Goal: Task Accomplishment & Management: Use online tool/utility

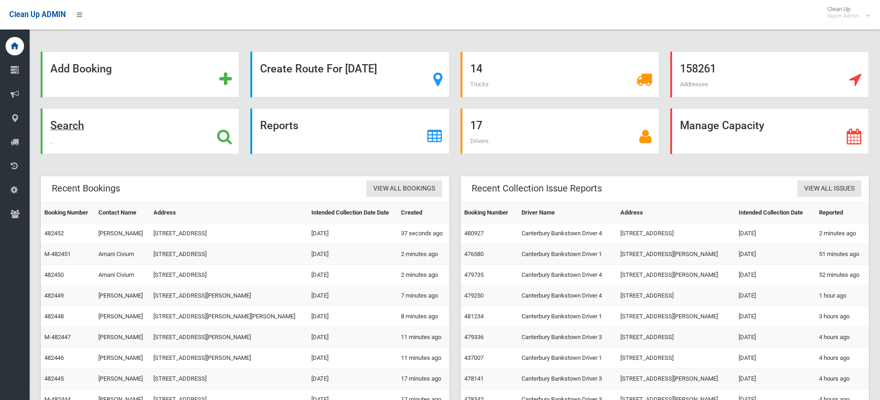
click at [220, 133] on icon at bounding box center [224, 137] width 15 height 16
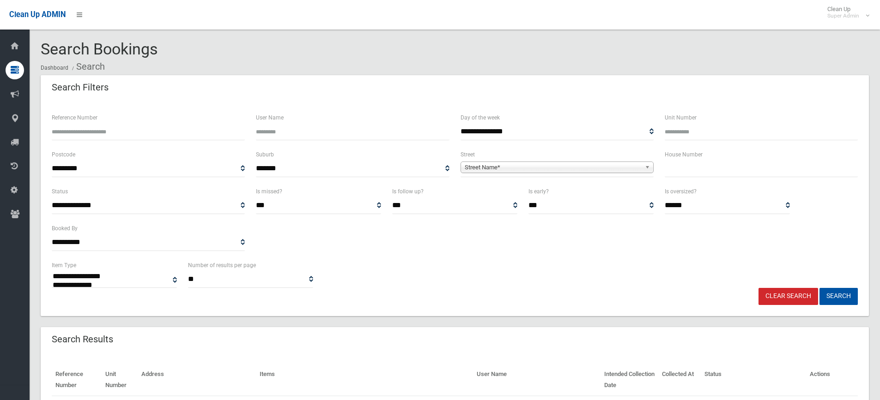
select select
click at [110, 133] on input "Reference Number" at bounding box center [148, 131] width 193 height 17
type input "******"
click at [819, 288] on button "Search" at bounding box center [838, 296] width 38 height 17
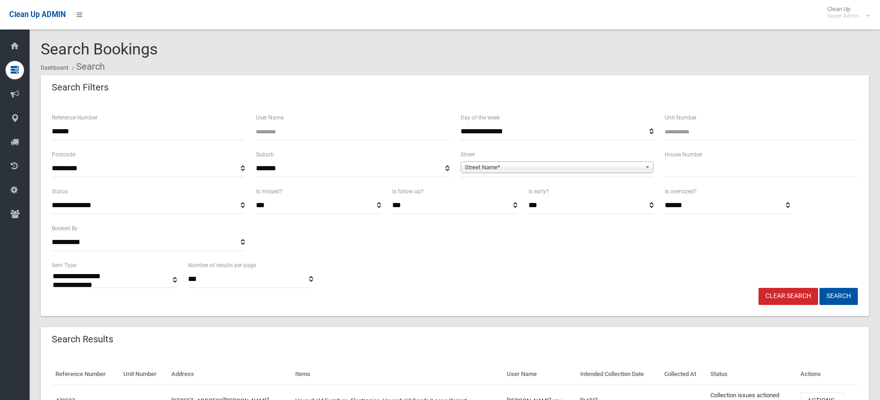
select select
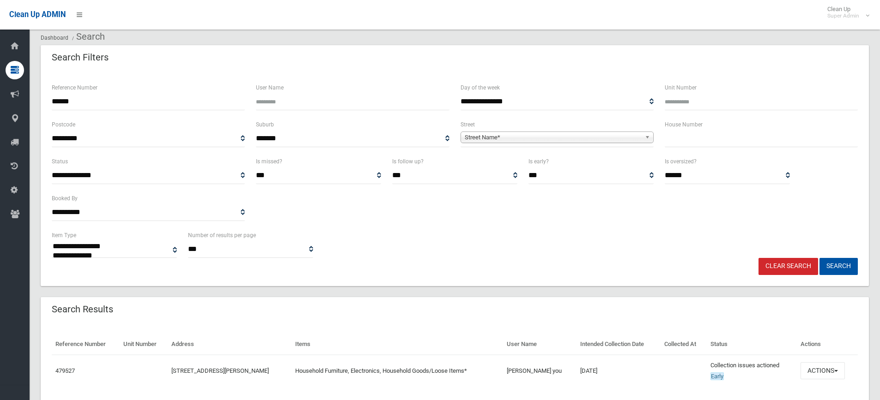
scroll to position [61, 0]
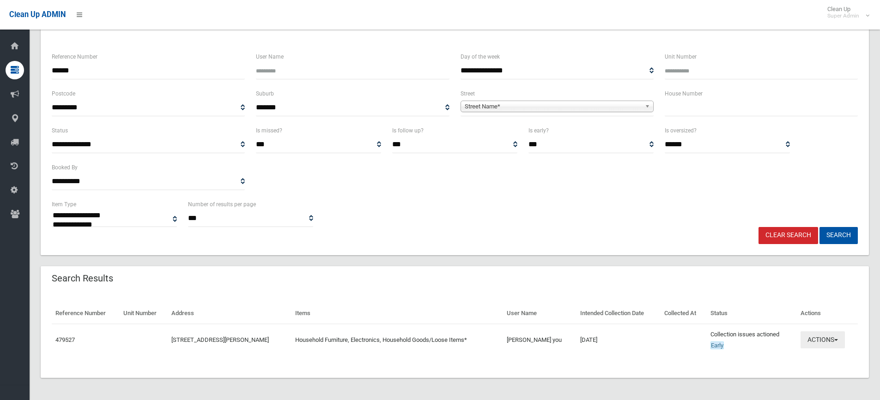
click at [837, 342] on button "Actions" at bounding box center [822, 340] width 44 height 17
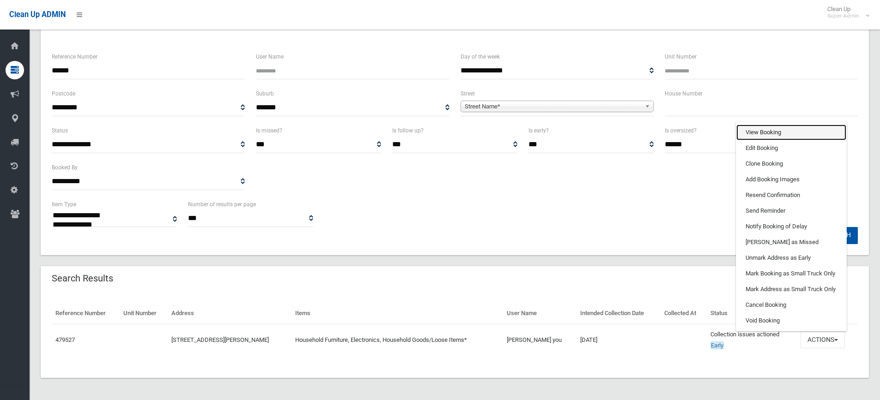
click at [762, 129] on link "View Booking" at bounding box center [791, 133] width 110 height 16
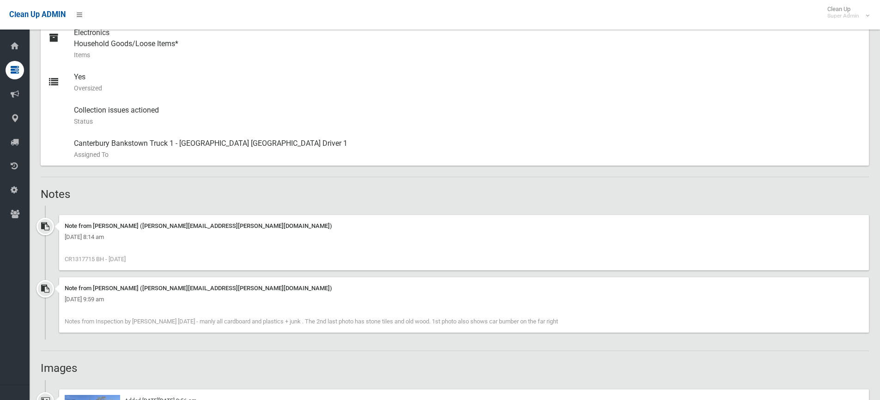
scroll to position [508, 0]
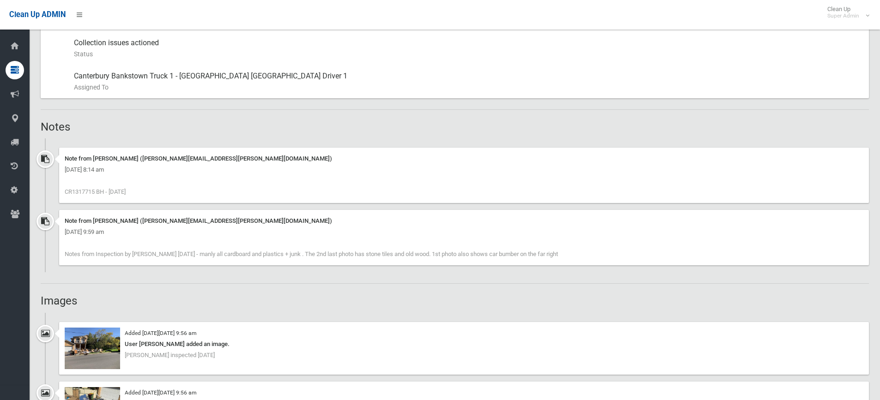
click at [80, 189] on span "CR1317715 BH - 1.9.25" at bounding box center [95, 191] width 61 height 7
copy span "CR1317715"
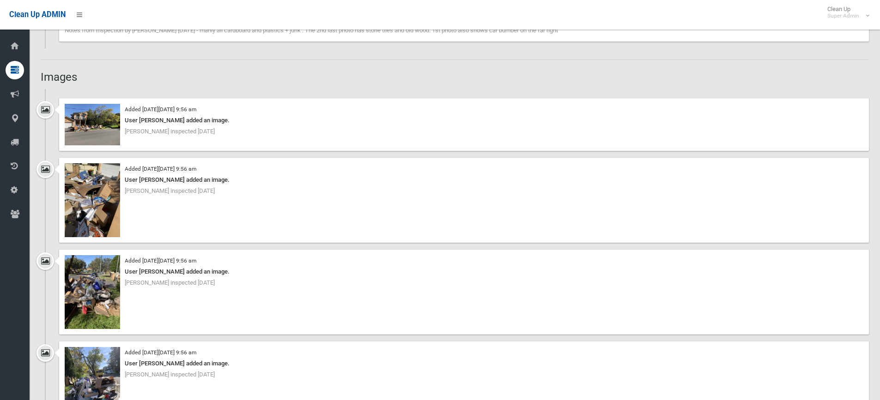
scroll to position [739, 0]
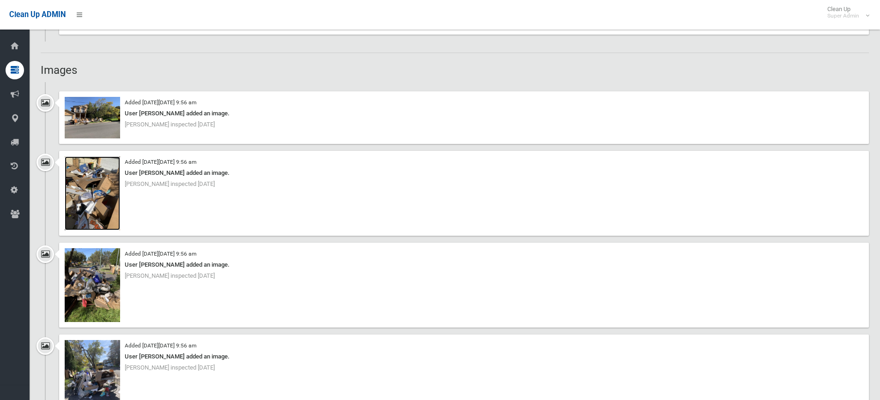
click at [97, 195] on img at bounding box center [92, 194] width 55 height 74
click at [109, 290] on img at bounding box center [92, 285] width 55 height 74
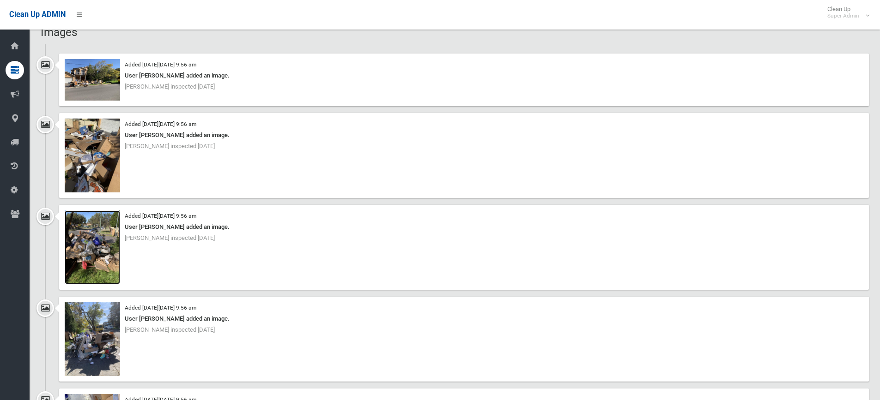
scroll to position [831, 0]
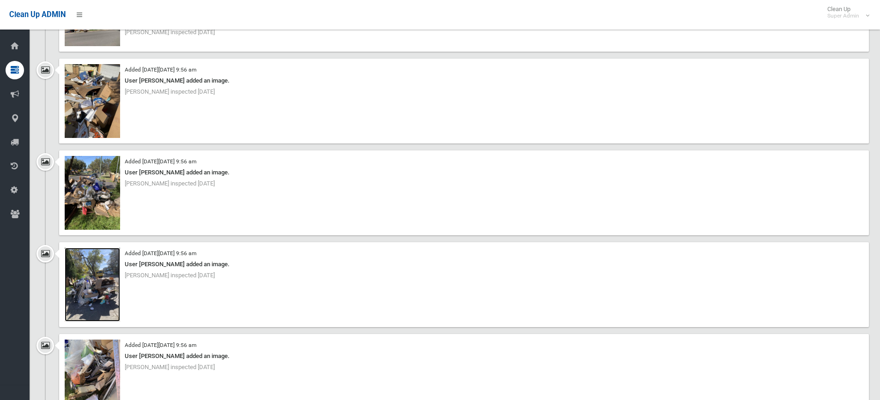
click at [90, 274] on img at bounding box center [92, 285] width 55 height 74
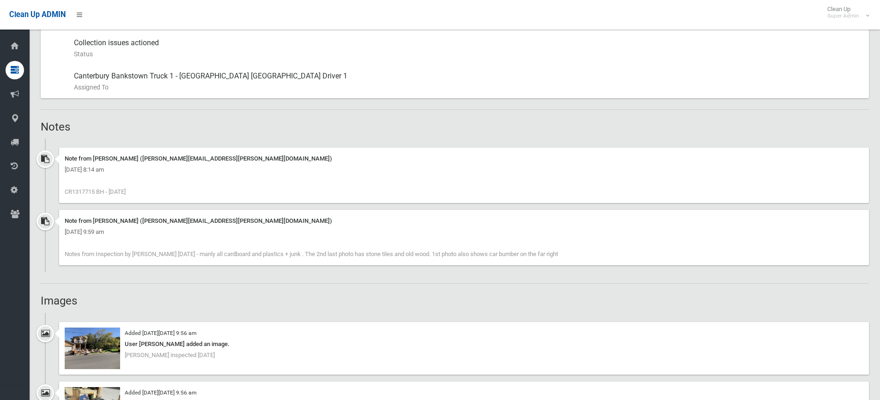
scroll to position [462, 0]
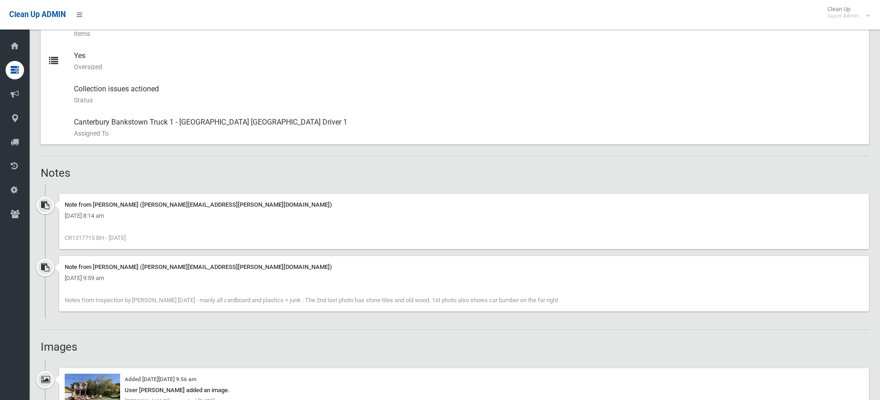
drag, startPoint x: 277, startPoint y: 220, endPoint x: 235, endPoint y: 181, distance: 56.8
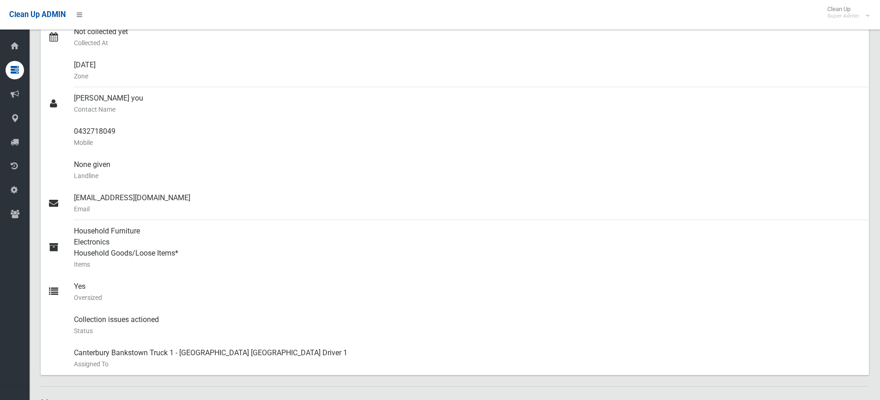
scroll to position [0, 0]
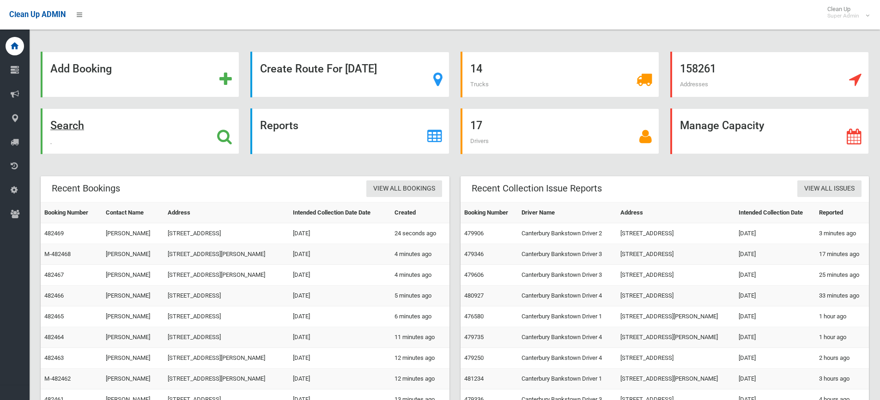
click at [228, 133] on icon at bounding box center [224, 137] width 15 height 16
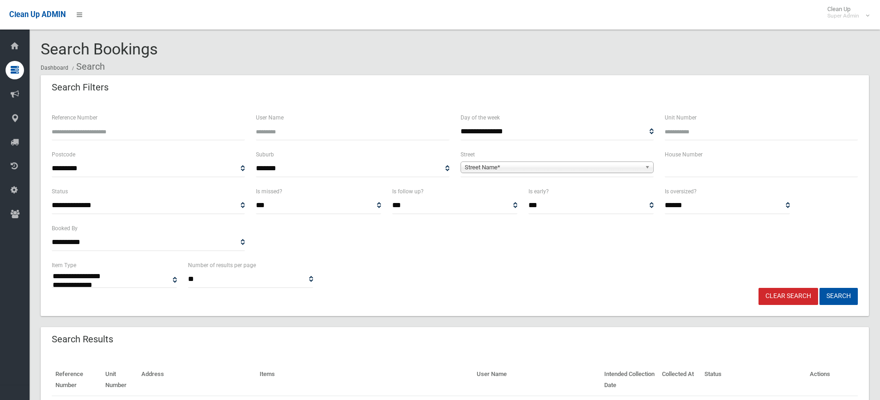
select select
click at [688, 170] on input "text" at bounding box center [760, 168] width 193 height 17
type input "**"
click at [570, 168] on span "Street Name*" at bounding box center [553, 167] width 176 height 11
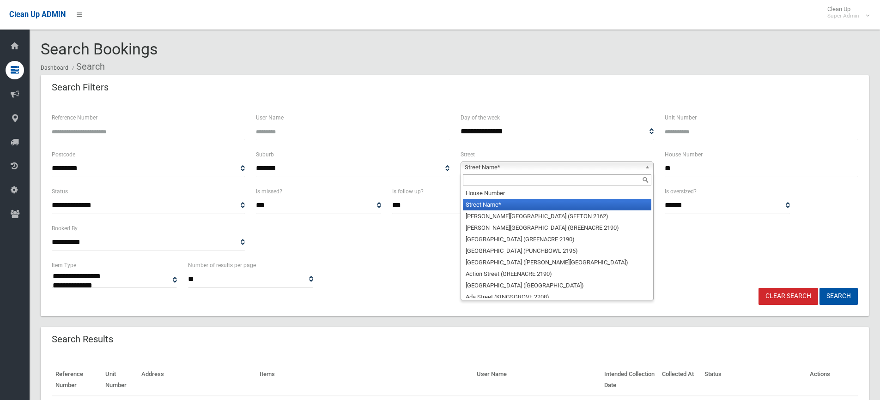
click at [487, 178] on input "text" at bounding box center [557, 180] width 188 height 11
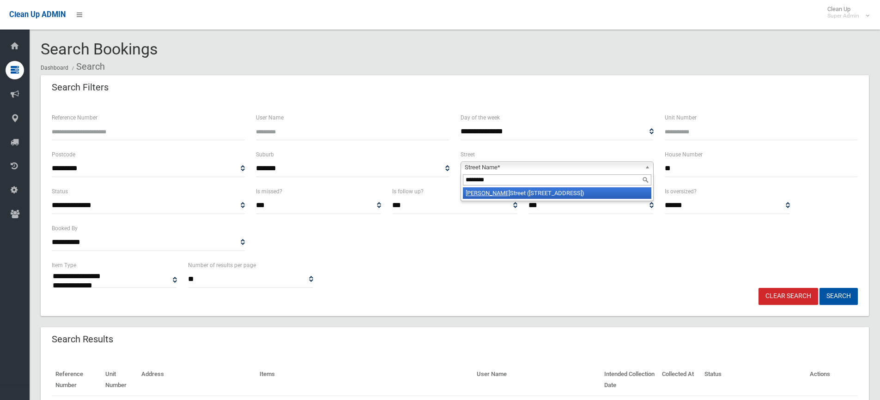
type input "********"
click at [510, 197] on li "Cornelia Street (WILEY PARK 2195)" at bounding box center [557, 193] width 188 height 12
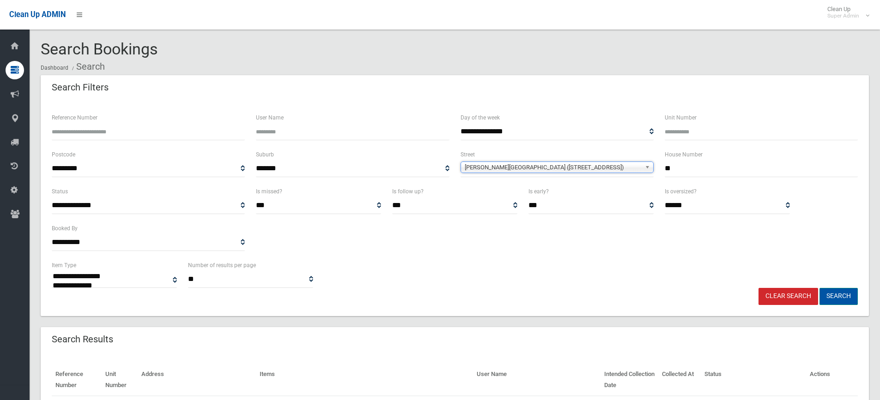
click at [839, 293] on button "Search" at bounding box center [838, 296] width 38 height 17
select select
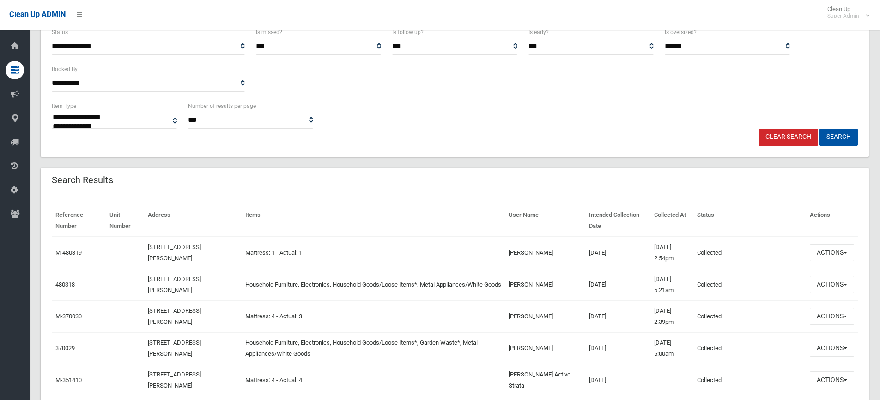
scroll to position [277, 0]
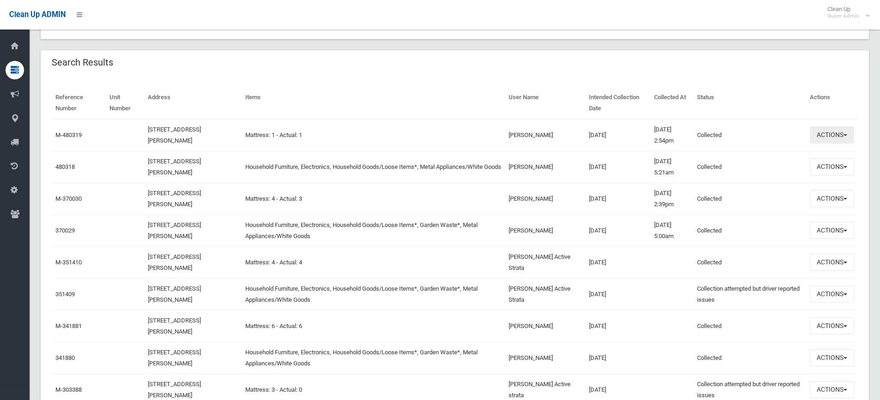
click at [845, 133] on button "Actions" at bounding box center [831, 135] width 44 height 17
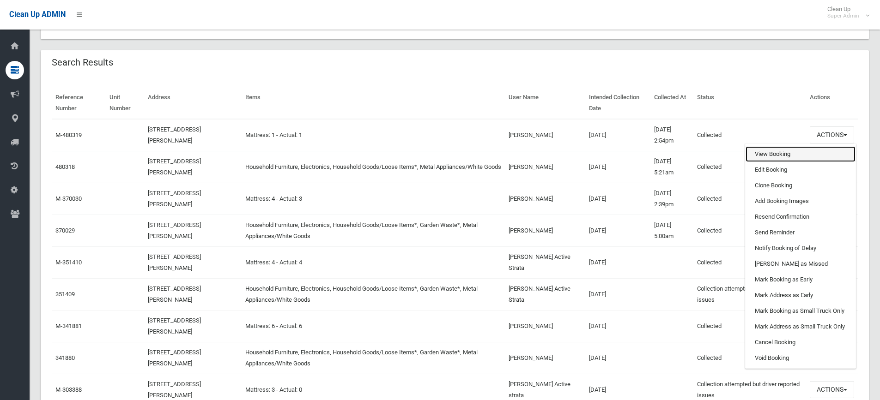
click at [774, 155] on link "View Booking" at bounding box center [800, 154] width 110 height 16
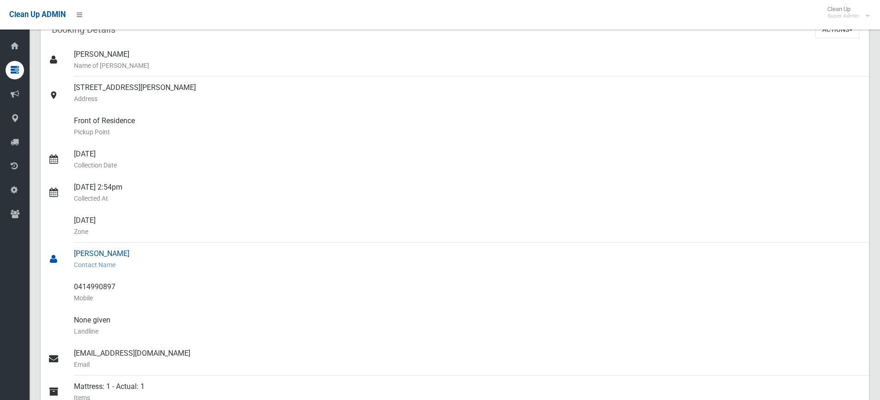
scroll to position [185, 0]
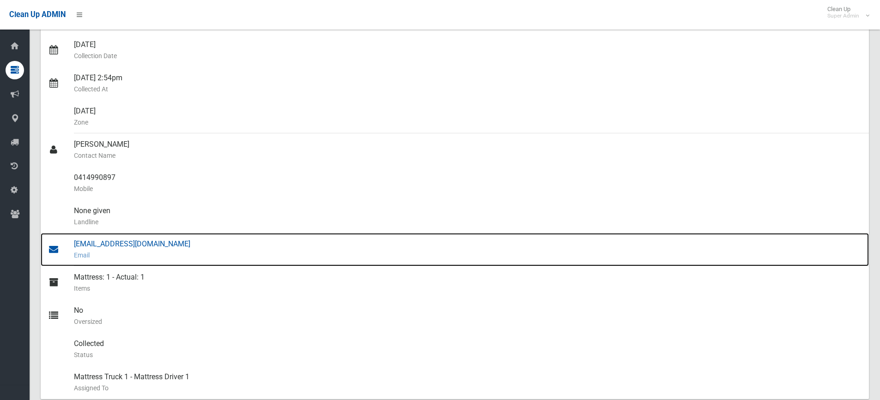
click at [108, 243] on div "office@activess.com.au Email" at bounding box center [467, 249] width 787 height 33
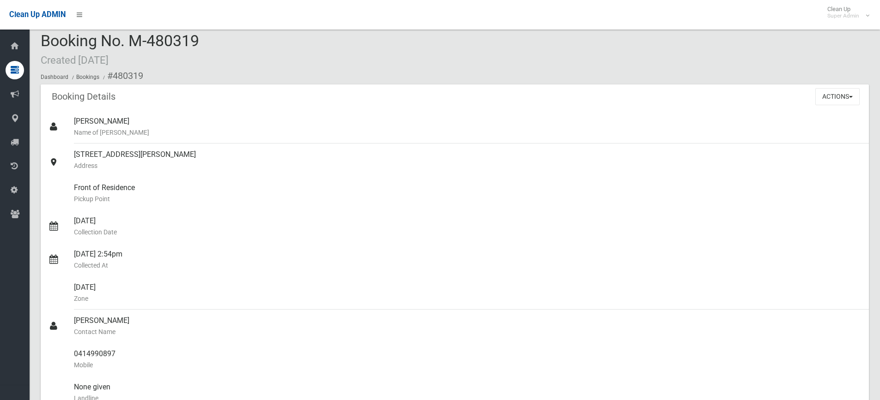
scroll to position [0, 0]
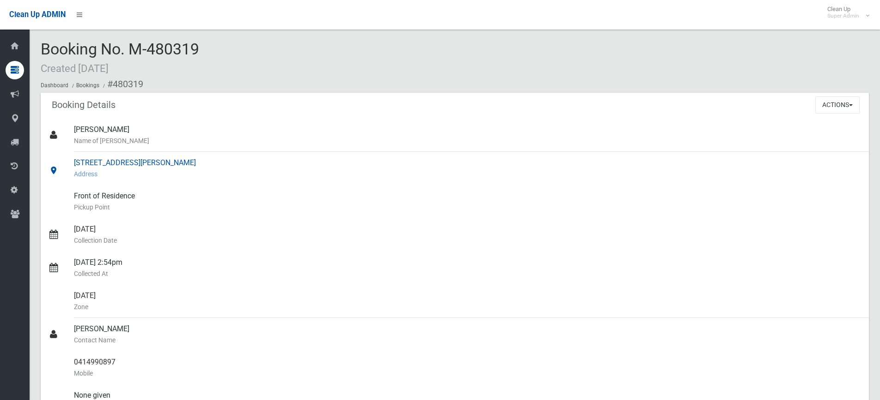
drag, startPoint x: 73, startPoint y: 162, endPoint x: 177, endPoint y: 158, distance: 104.0
click at [177, 158] on link "37 Cornelia Street, WILEY PARK NSW 2195 Address" at bounding box center [455, 168] width 828 height 33
copy link "37 Cornelia Street, WILEY PARK"
